Goal: Information Seeking & Learning: Compare options

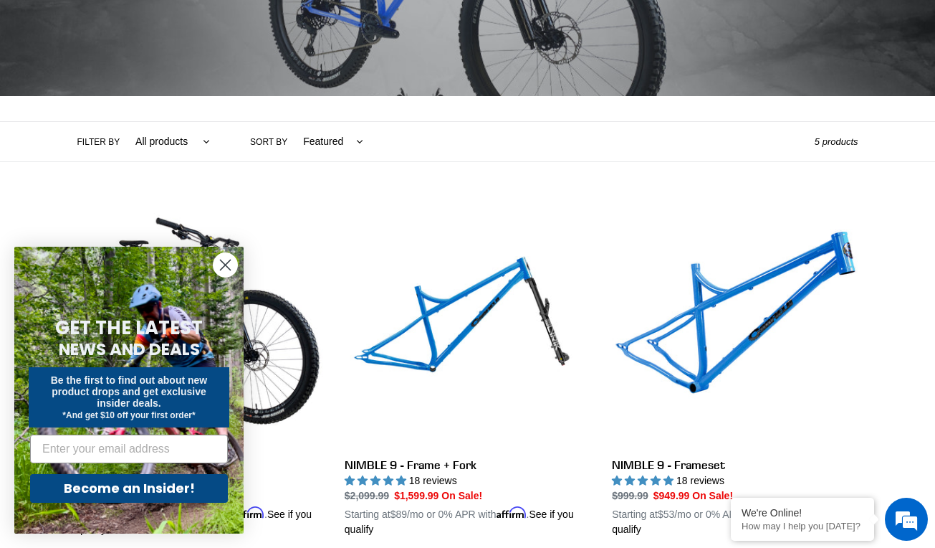
click at [222, 258] on circle "Close dialog" at bounding box center [226, 265] width 24 height 24
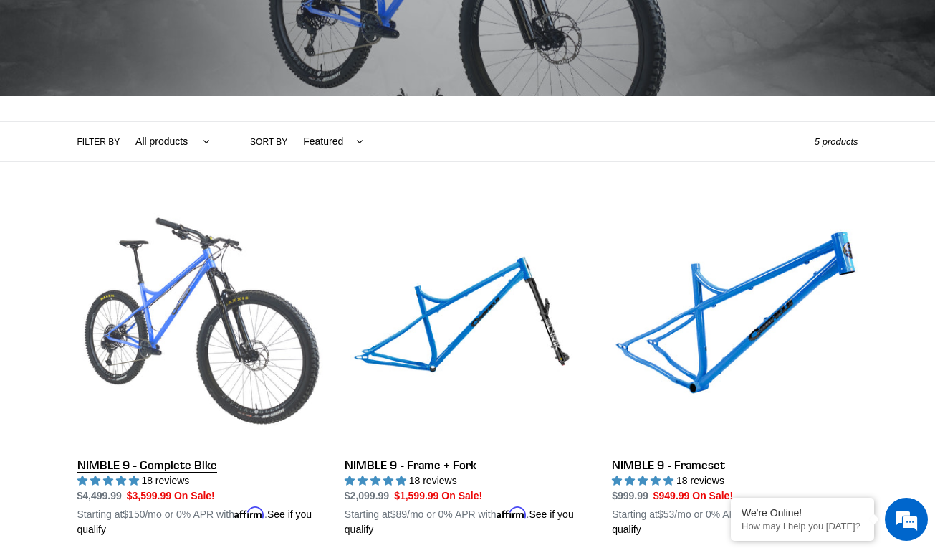
click at [203, 330] on link "NIMBLE 9 - Complete Bike" at bounding box center [200, 368] width 246 height 335
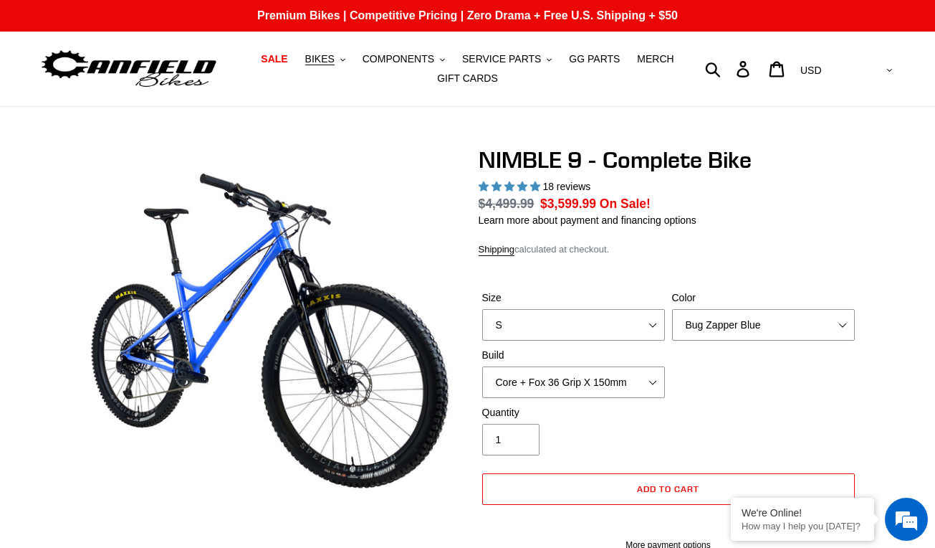
scroll to position [84, 0]
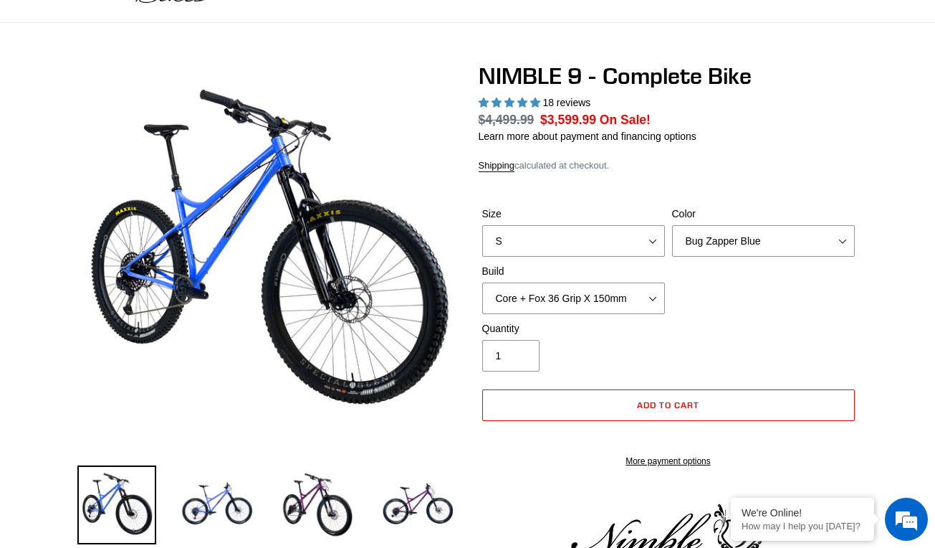
drag, startPoint x: 0, startPoint y: 0, endPoint x: 740, endPoint y: 246, distance: 780.1
click at [740, 246] on div "Size S M L XL Color Bug Zapper Blue Purple Haze - Sold Out Galaxy Black Build C…" at bounding box center [669, 263] width 380 height 115
select select "highest-rating"
click at [740, 246] on select "Bug Zapper Blue Purple Haze - Sold Out Galaxy Black" at bounding box center [763, 241] width 183 height 32
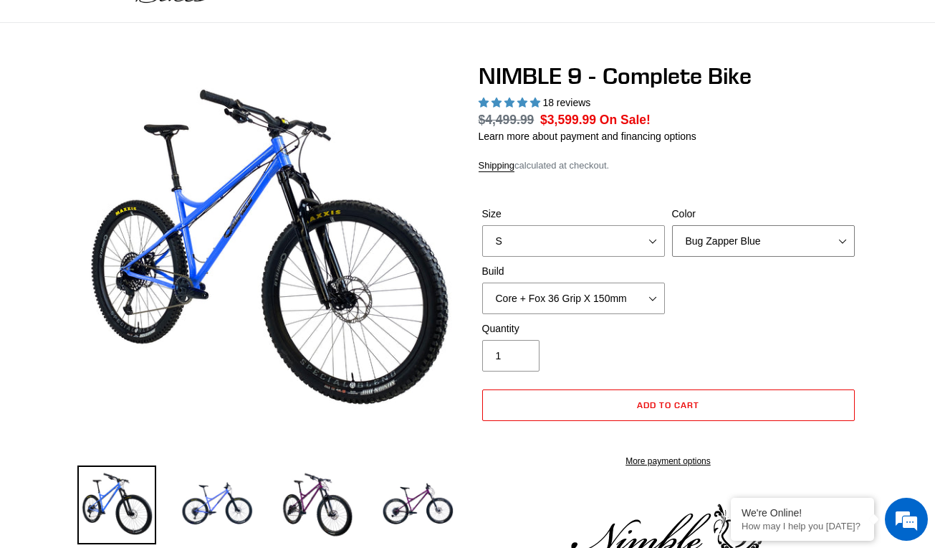
select select "Purple Haze - Sold Out"
click at [672, 225] on select "Bug Zapper Blue Purple Haze - Sold Out Galaxy Black" at bounding box center [763, 241] width 183 height 32
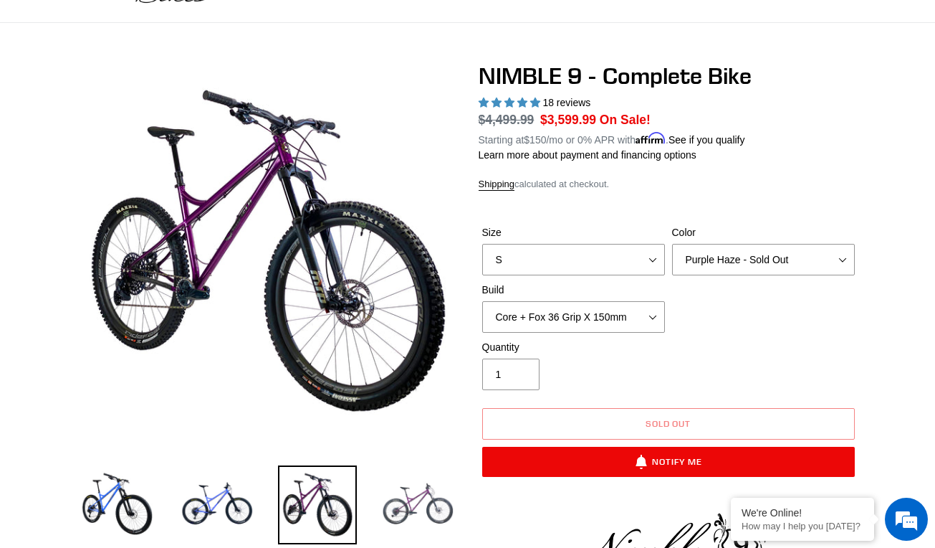
click at [426, 483] on img at bounding box center [417, 504] width 79 height 79
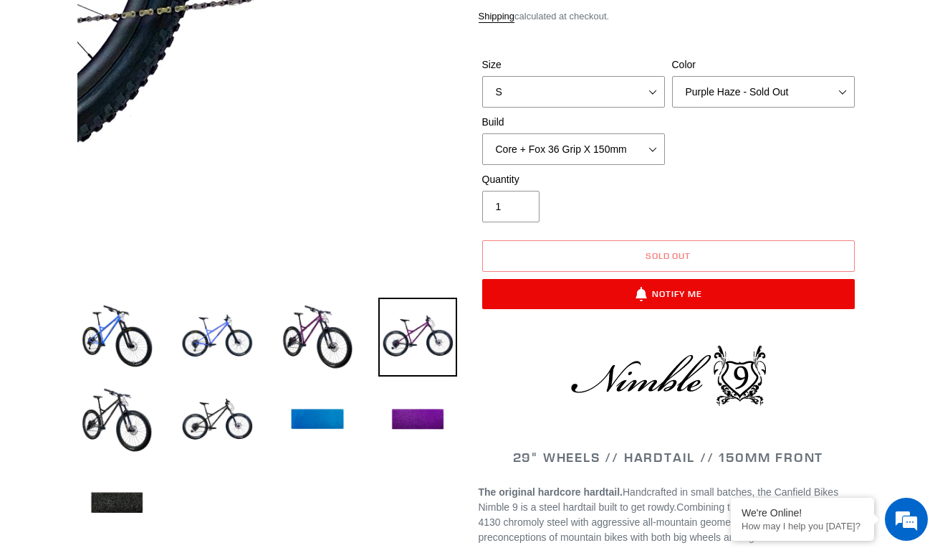
scroll to position [252, 0]
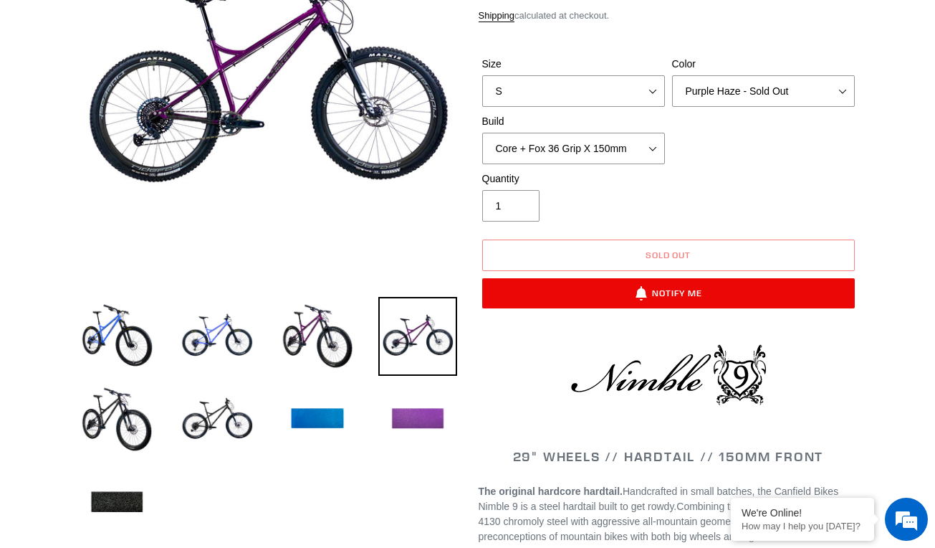
click at [421, 411] on img at bounding box center [417, 419] width 79 height 79
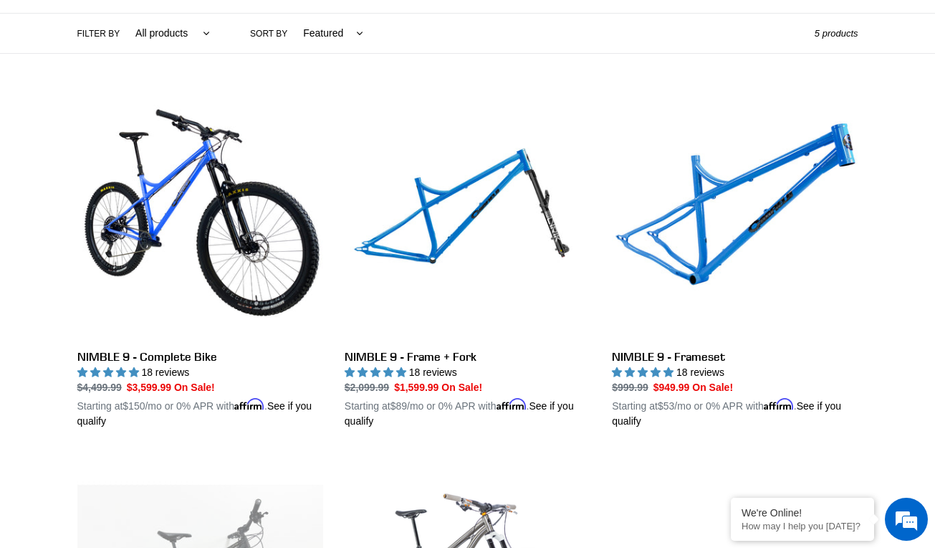
scroll to position [333, 0]
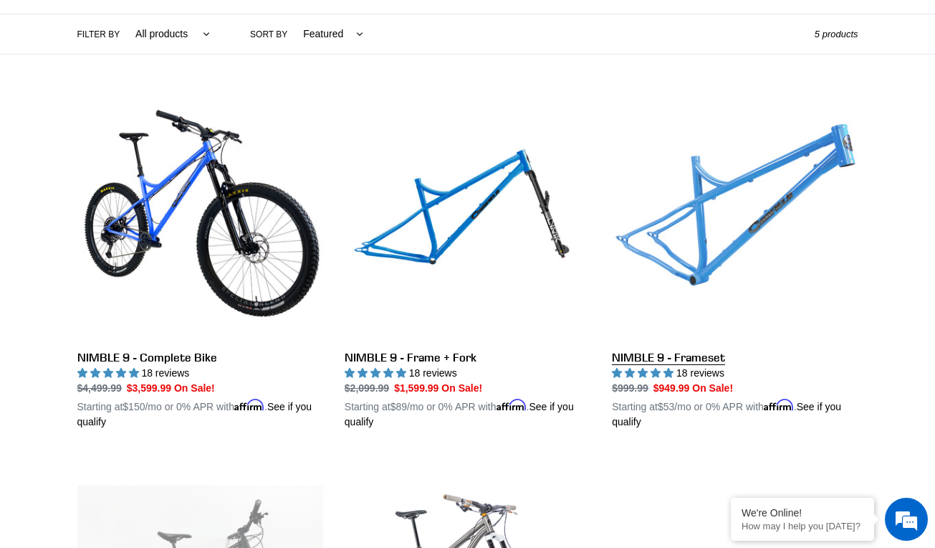
click at [700, 211] on link "NIMBLE 9 - Frameset" at bounding box center [735, 261] width 246 height 335
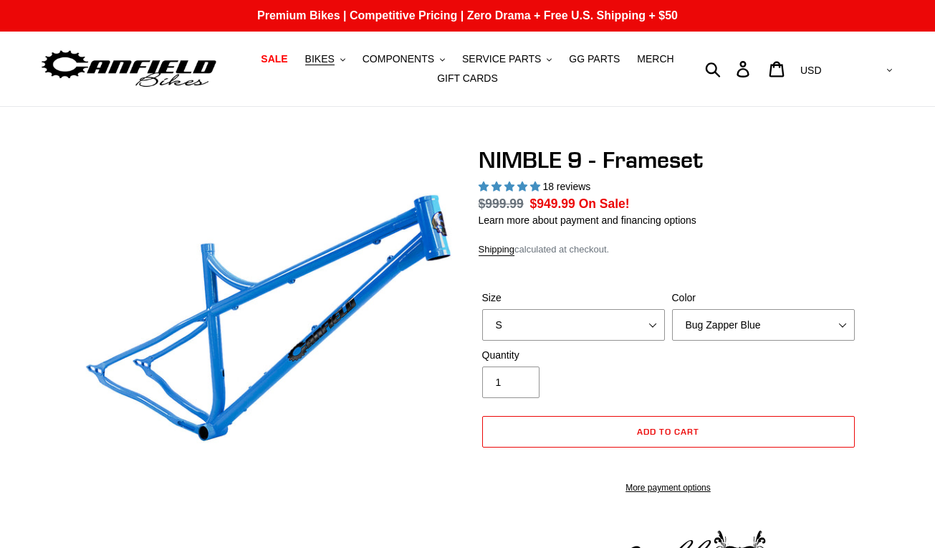
select select "highest-rating"
select select "Purple Haze -Sold Out"
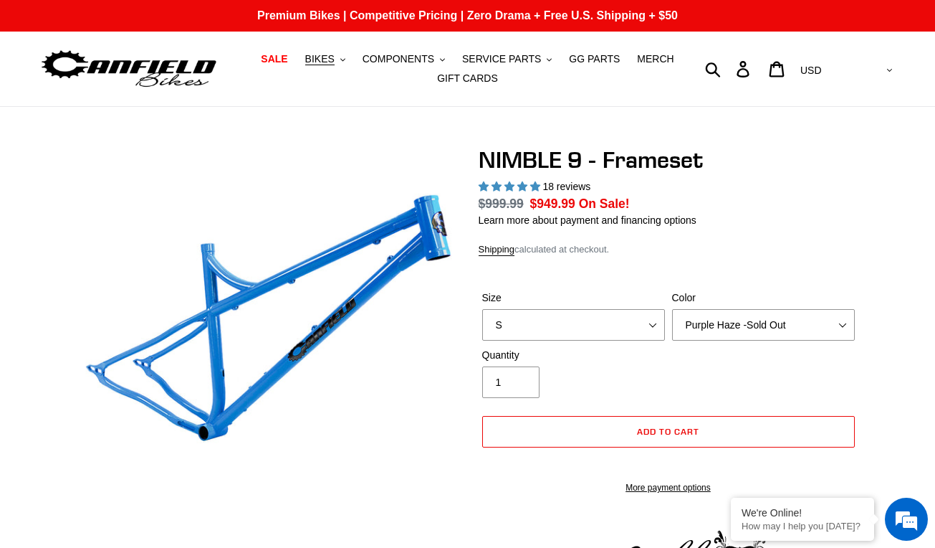
click at [672, 309] on select "Bug Zapper Blue Purple Haze -Sold Out Galaxy Black" at bounding box center [763, 325] width 183 height 32
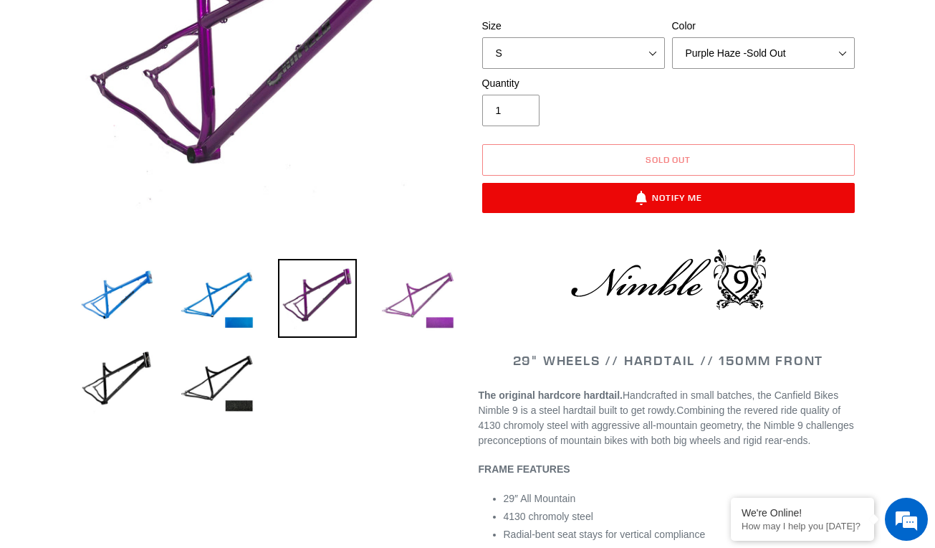
click at [388, 323] on img at bounding box center [417, 298] width 79 height 79
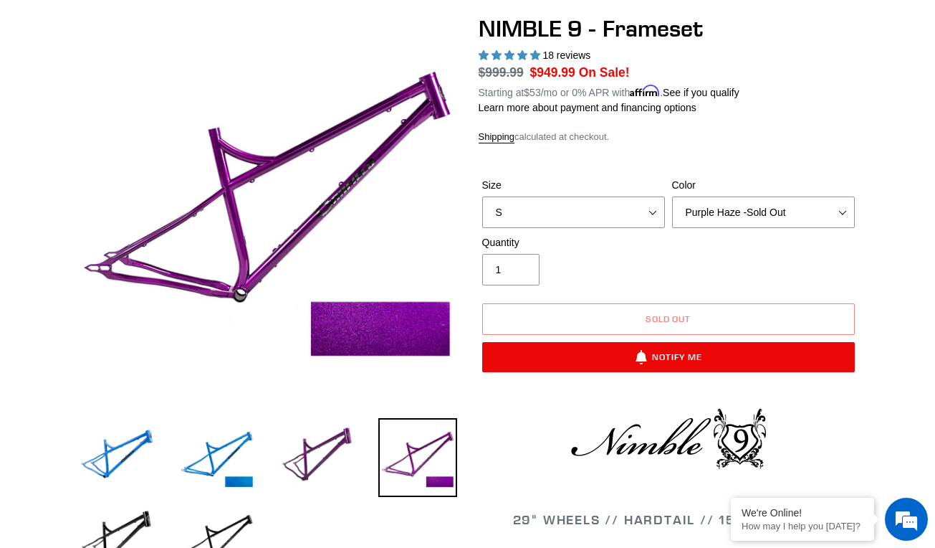
scroll to position [125, 0]
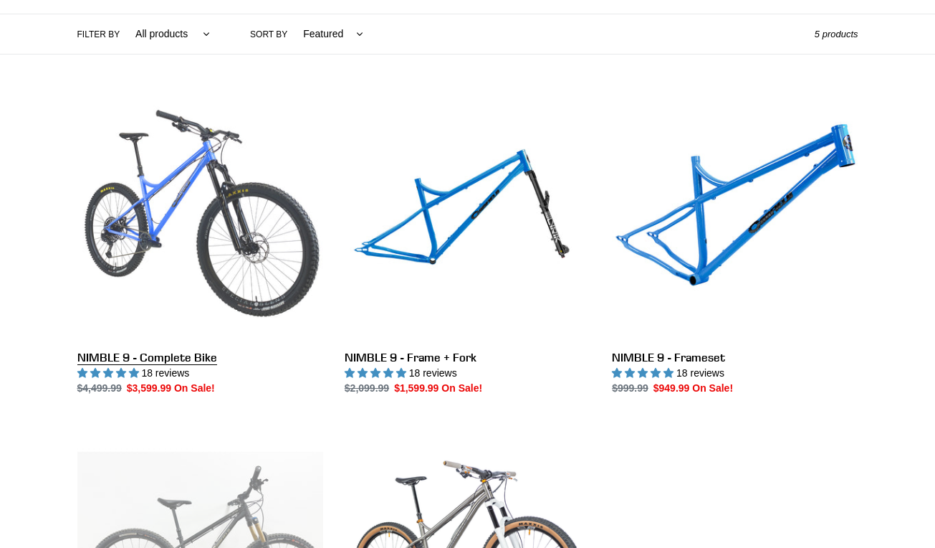
scroll to position [333, 0]
click at [173, 262] on link "NIMBLE 9 - Complete Bike" at bounding box center [200, 245] width 246 height 302
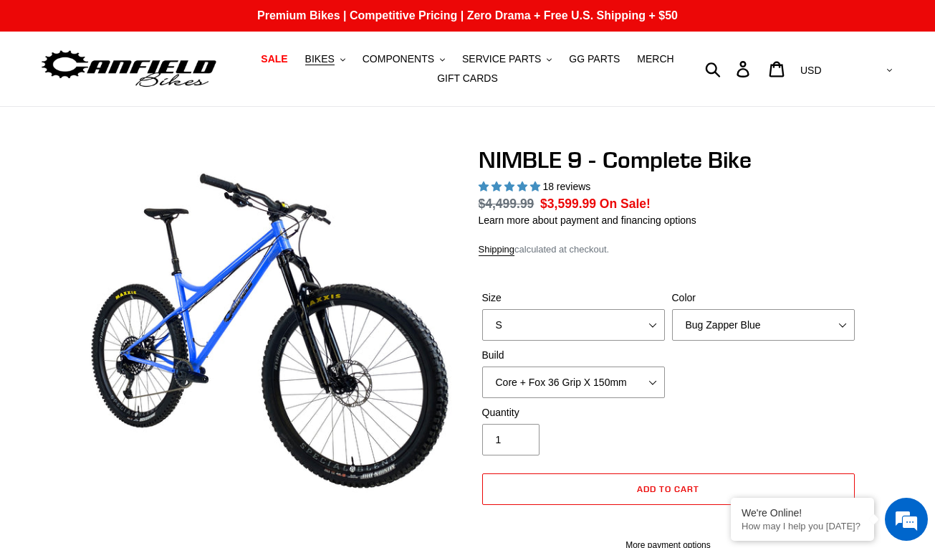
select select "highest-rating"
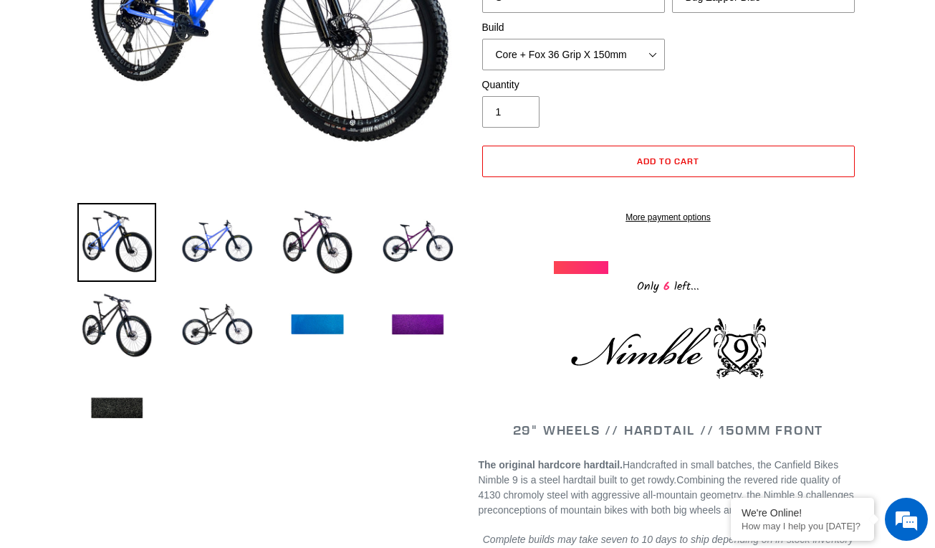
scroll to position [347, 0]
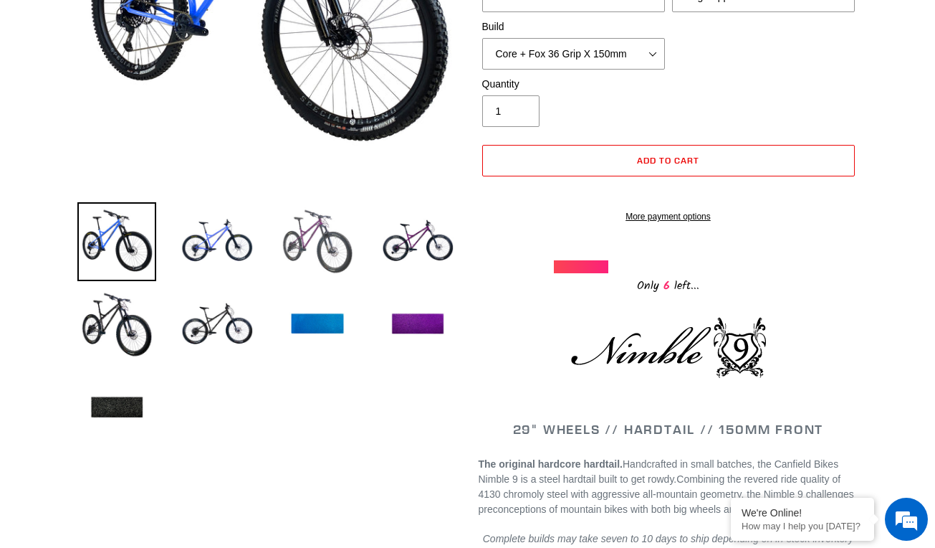
click at [341, 247] on img at bounding box center [317, 241] width 79 height 79
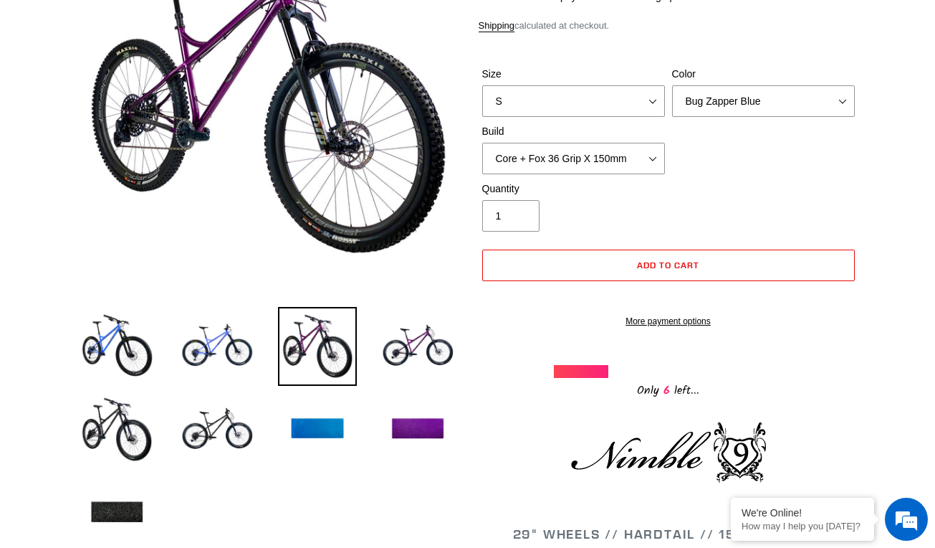
scroll to position [242, 0]
